Goal: Task Accomplishment & Management: Complete application form

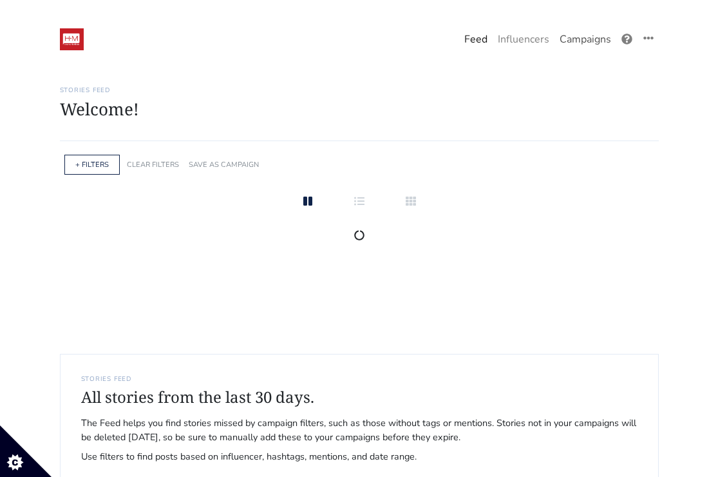
click at [595, 33] on link "Campaigns" at bounding box center [586, 39] width 62 height 26
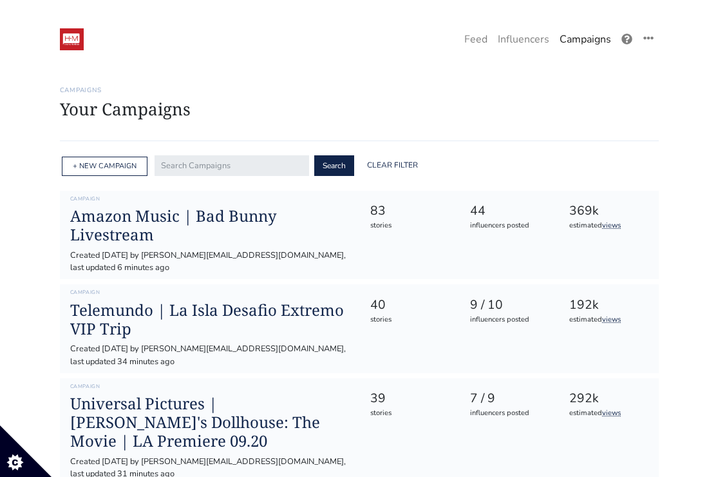
click at [119, 172] on div "+ NEW CAMPAIGN" at bounding box center [105, 167] width 86 height 20
click at [118, 168] on link "+ NEW CAMPAIGN" at bounding box center [105, 166] width 64 height 10
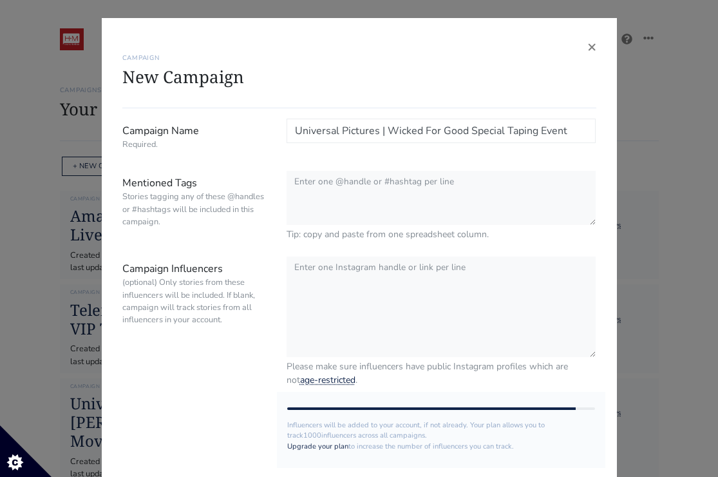
type input "Universal Pictures | Wicked For Good Special Taping Event"
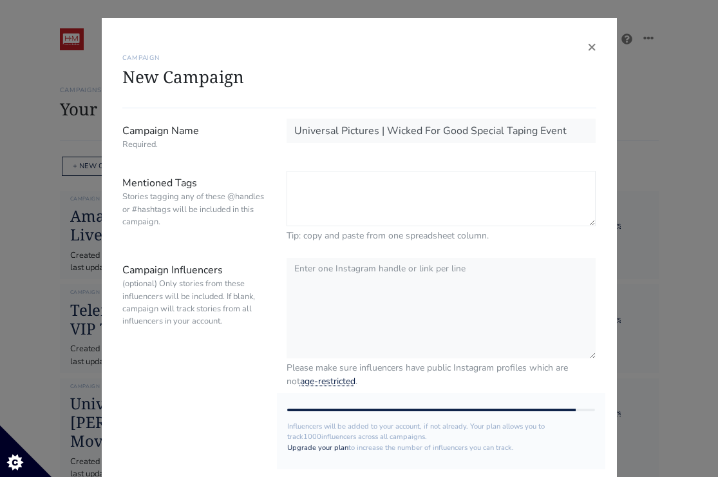
click at [395, 195] on textarea "Mentioned Tags Stories tagging any of these @handles or #hashtags will be inclu…" at bounding box center [442, 198] width 310 height 55
paste textarea "@wickedmovie @universalpictures #WickedForGood hidden tag: @hm_comms"
click at [366, 182] on textarea "@wickedmovie @universalpictures #WickedForGood hidden tag: @hm_comms" at bounding box center [442, 198] width 310 height 55
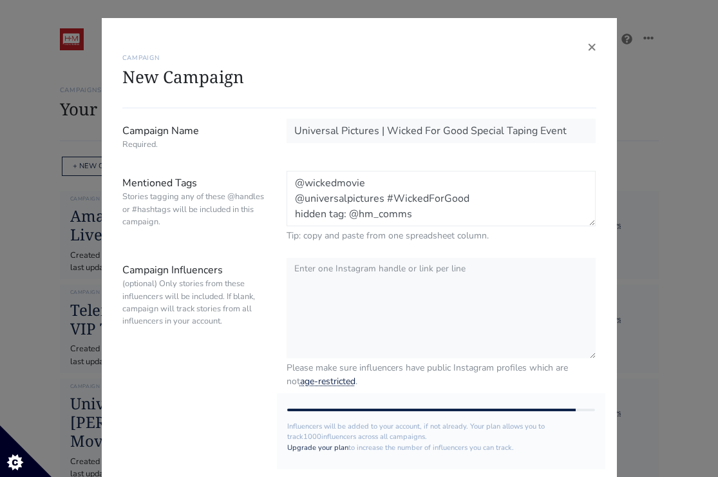
click at [389, 197] on textarea "@wickedmovie @universalpictures #WickedForGood hidden tag: @hm_comms" at bounding box center [442, 198] width 310 height 55
drag, startPoint x: 350, startPoint y: 215, endPoint x: 284, endPoint y: 216, distance: 65.7
click at [284, 216] on div "@wickedmovie @universalpictures #WickedForGood hidden tag: @hm_comms Tip: copy …" at bounding box center [441, 207] width 329 height 72
type textarea "@wickedmovie @universalpictures #WickedForGood @hm_comms"
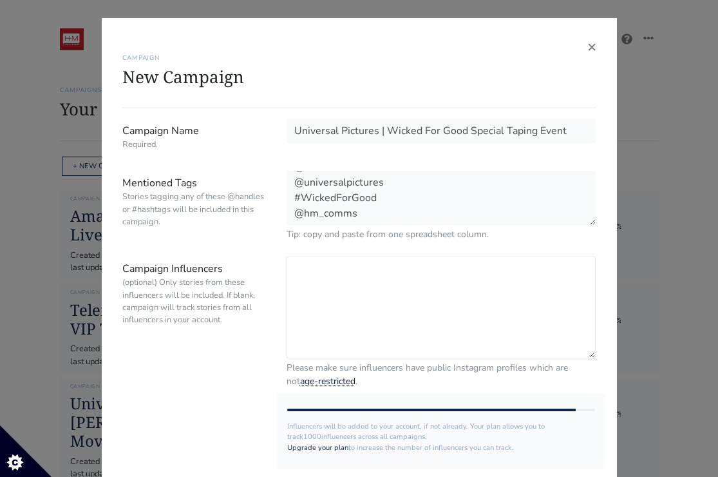
click at [349, 308] on textarea "Campaign Influencers (optional) Only stories from these influencers will be inc…" at bounding box center [442, 307] width 310 height 102
paste textarea "@natalientheaguilars @ximenamirandaf @stevengoessomewhere @moviemija @monicamam…"
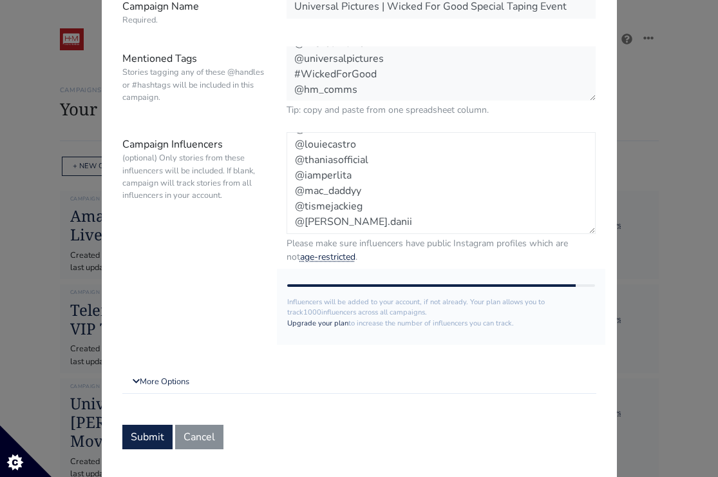
scroll to position [148, 0]
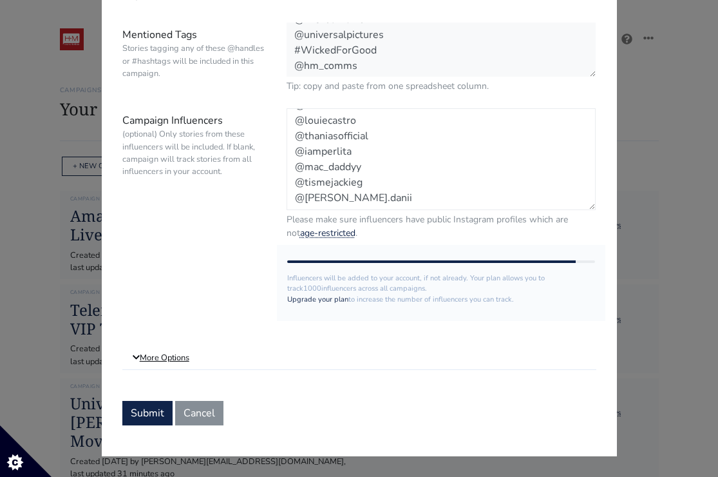
type textarea "@natalientheaguilars @ximenamirandaf @stevengoessomewhere @moviemija @monicamam…"
click at [188, 361] on link "More Options" at bounding box center [359, 358] width 474 height 23
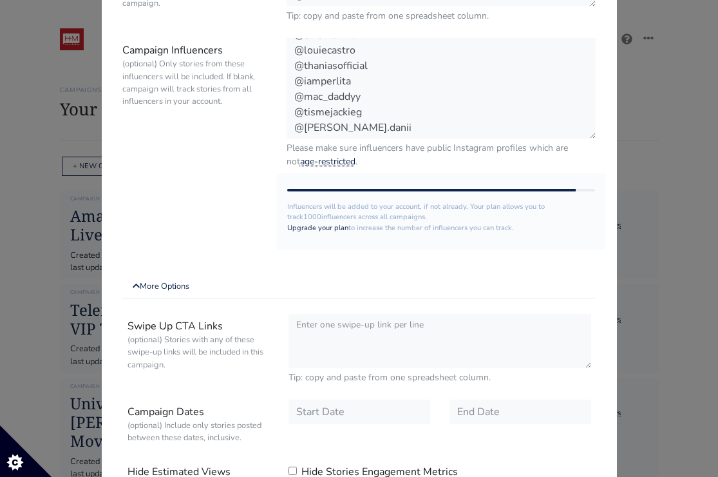
scroll to position [371, 0]
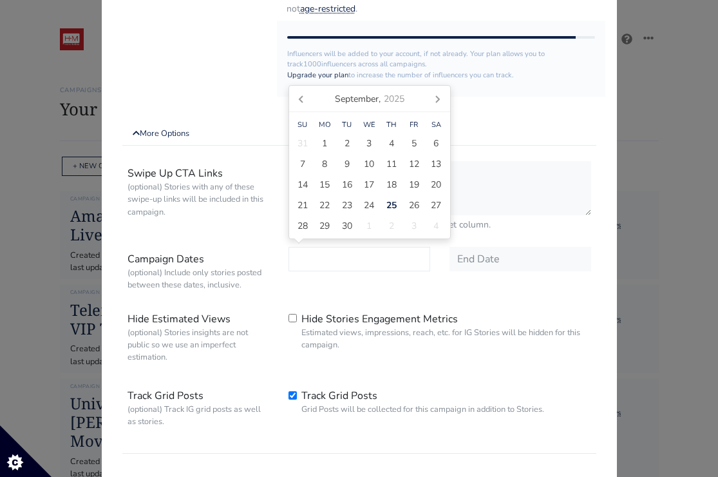
click at [334, 269] on input "text" at bounding box center [360, 259] width 142 height 24
click at [376, 206] on div "24" at bounding box center [369, 205] width 23 height 21
type input "[DATE]"
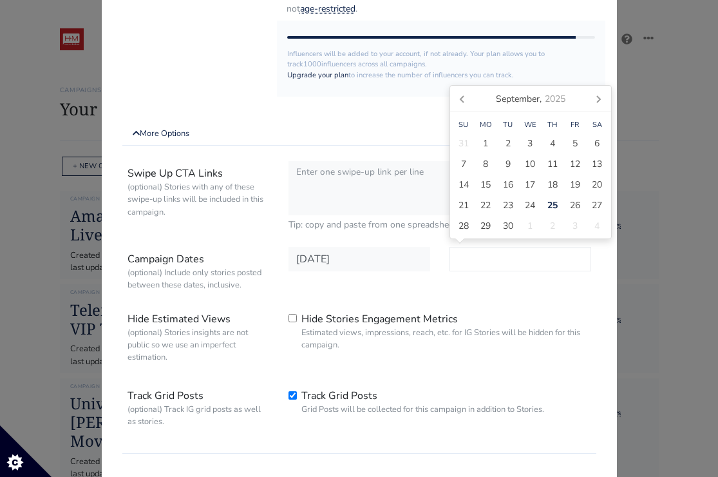
click at [481, 264] on input "text" at bounding box center [521, 259] width 142 height 24
click at [508, 224] on span "30" at bounding box center [508, 226] width 10 height 14
type input "[DATE]"
click at [600, 312] on div "Hide Stories Engagement Metrics Estimated views, impressions, reach, etc. for I…" at bounding box center [440, 333] width 322 height 52
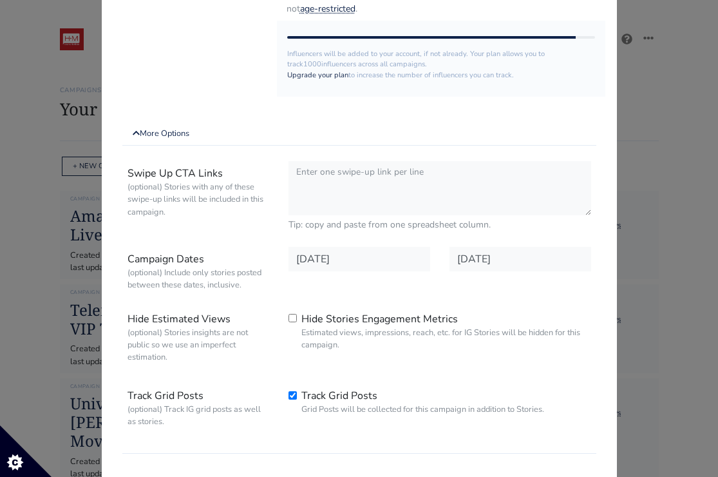
scroll to position [455, 0]
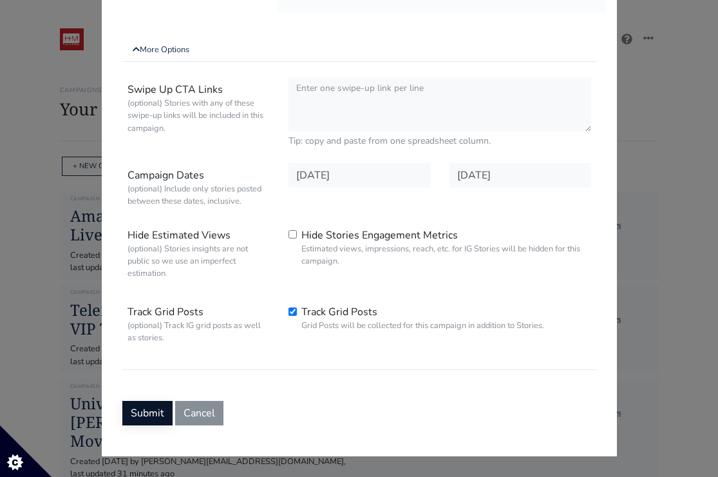
click at [161, 407] on button "Submit" at bounding box center [147, 413] width 50 height 24
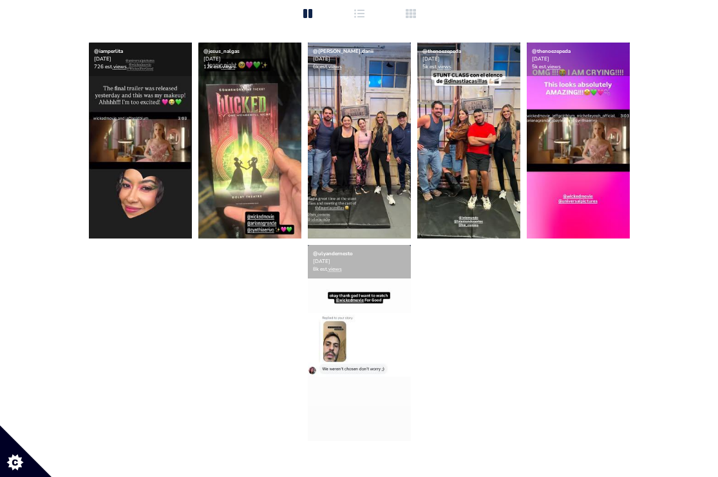
scroll to position [360, 0]
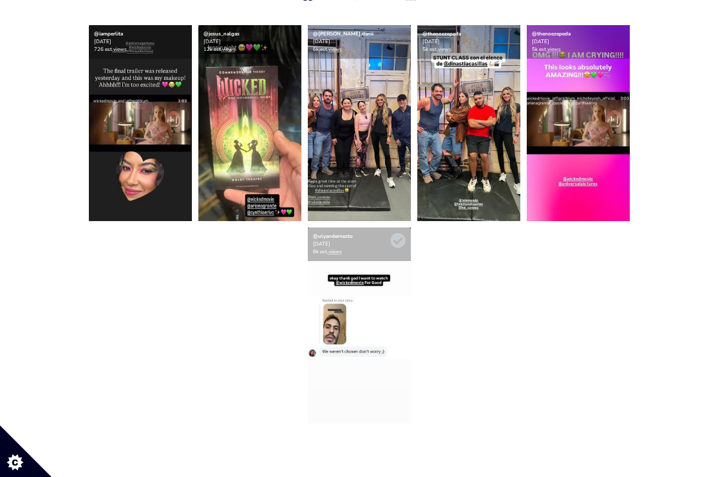
click at [349, 305] on img at bounding box center [359, 325] width 103 height 196
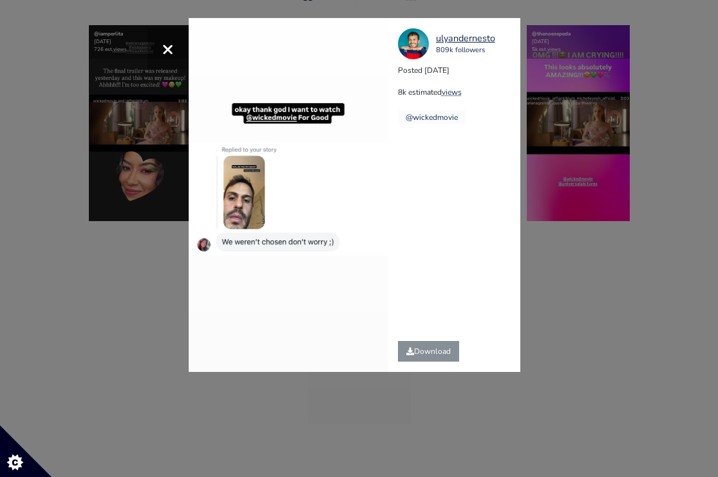
click at [569, 273] on div "× [GEOGRAPHIC_DATA] 809k followers Posted [DATE] 8k estimated views @wickedmovie" at bounding box center [359, 238] width 718 height 477
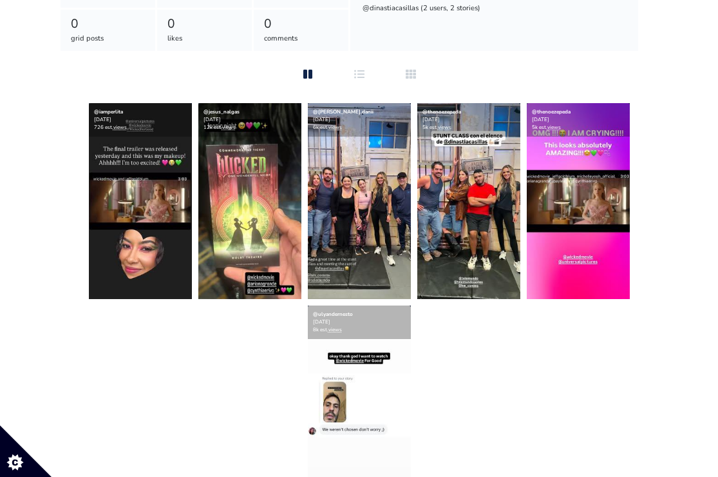
scroll to position [316, 0]
